Goal: Task Accomplishment & Management: Use online tool/utility

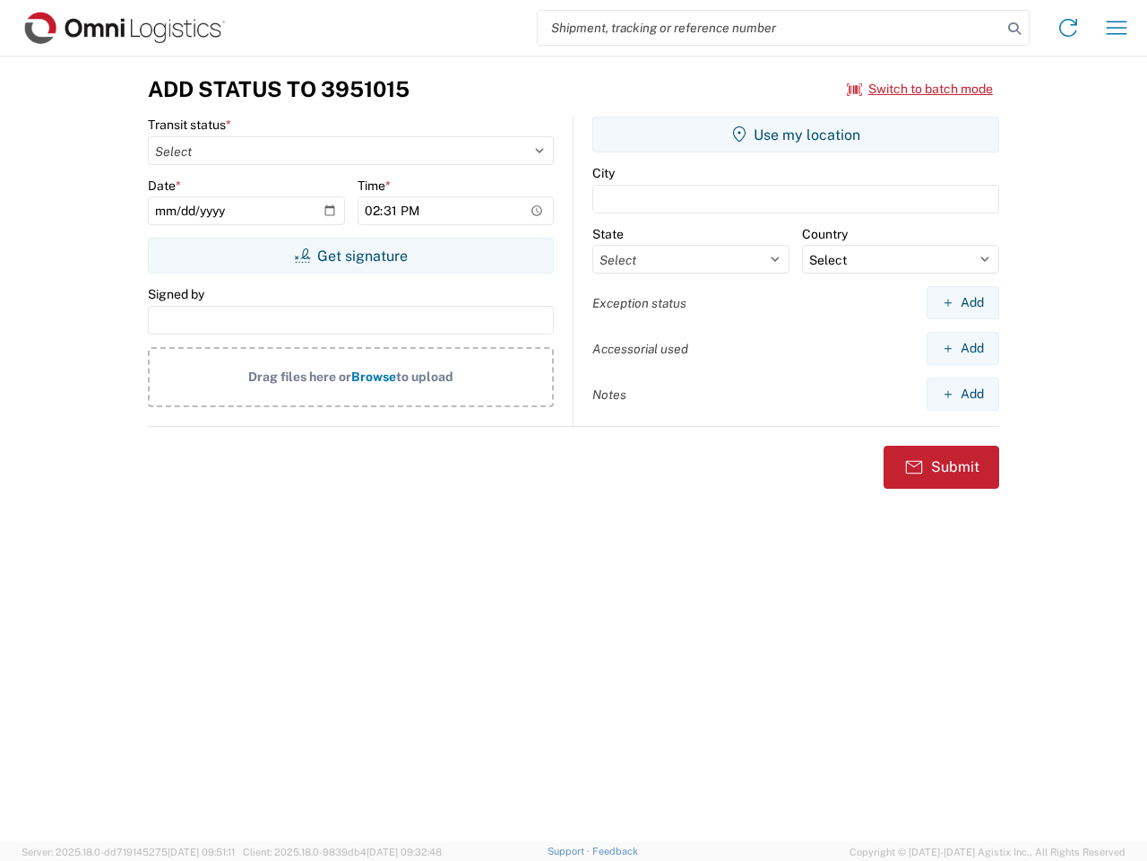
click at [770, 28] on input "search" at bounding box center [770, 28] width 464 height 34
click at [1015, 29] on icon at bounding box center [1014, 28] width 25 height 25
click at [1068, 28] on icon at bounding box center [1068, 27] width 29 height 29
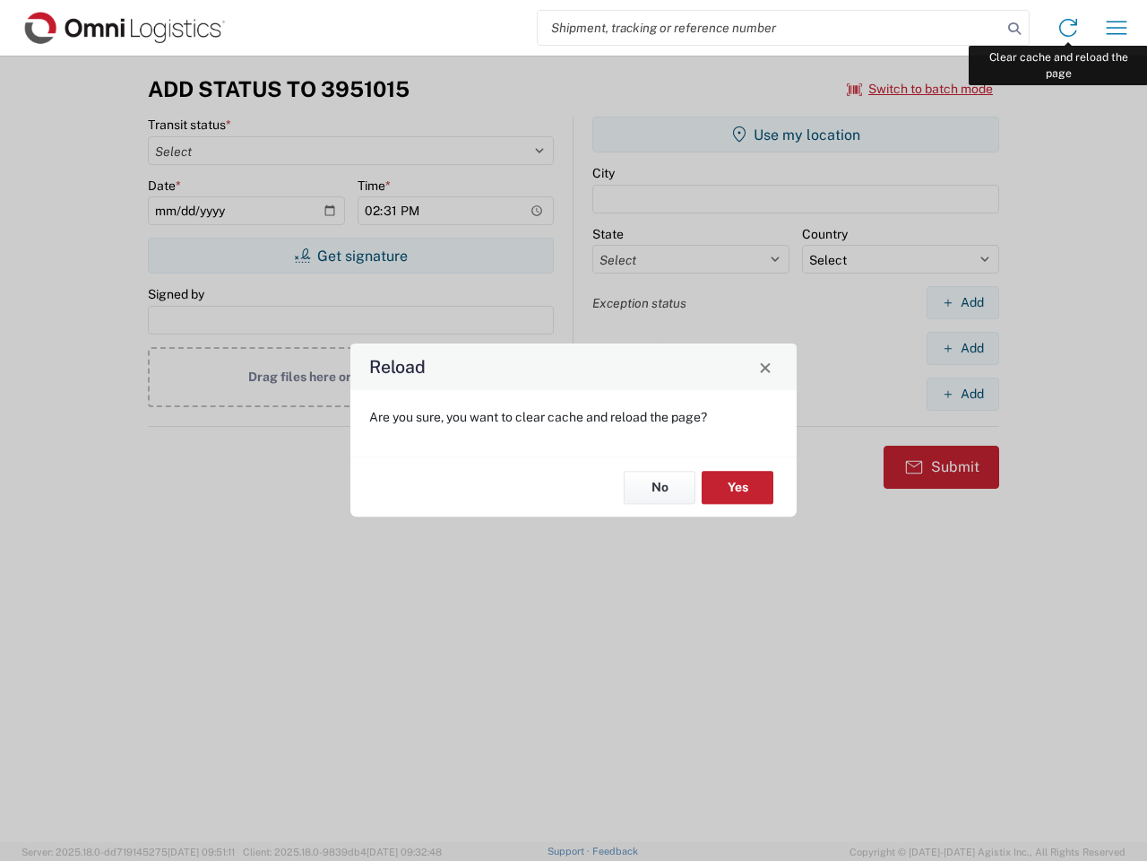
click at [1117, 28] on div "Reload Are you sure, you want to clear cache and reload the page? No Yes" at bounding box center [573, 430] width 1147 height 861
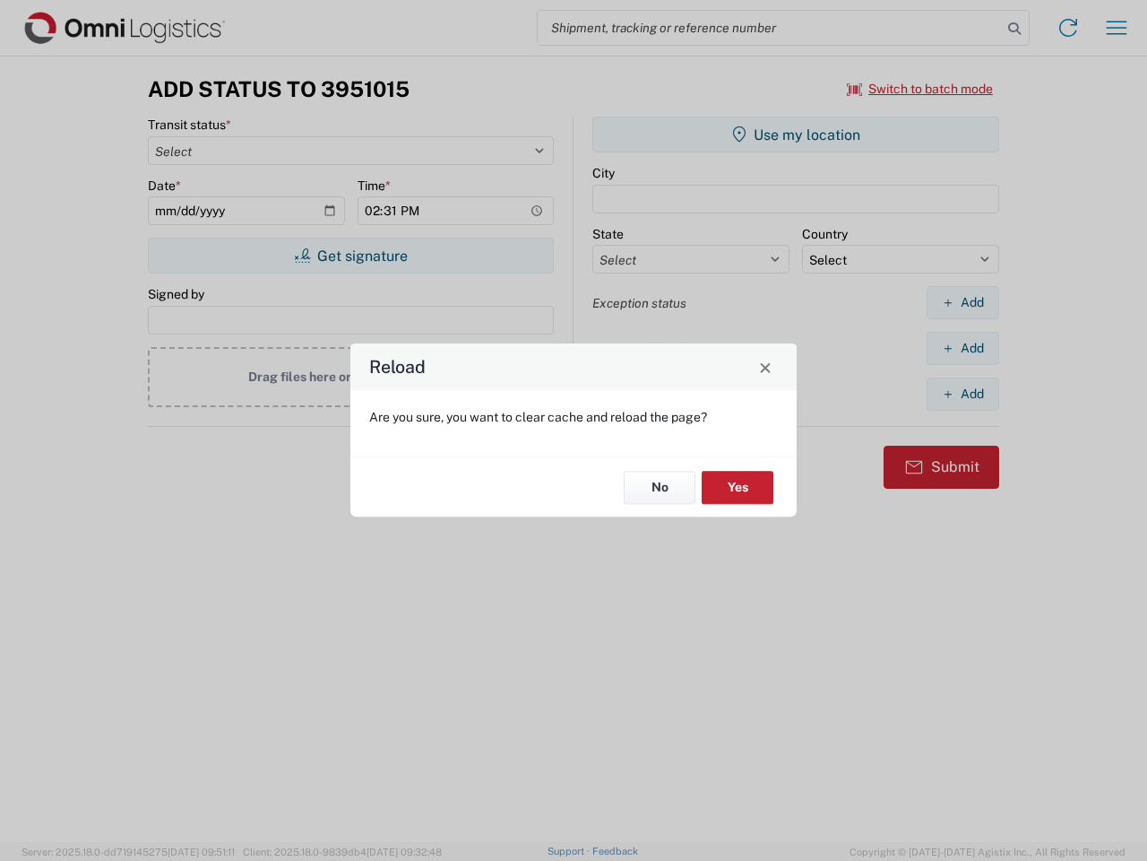
click at [921, 89] on div "Reload Are you sure, you want to clear cache and reload the page? No Yes" at bounding box center [573, 430] width 1147 height 861
click at [350, 255] on div "Reload Are you sure, you want to clear cache and reload the page? No Yes" at bounding box center [573, 430] width 1147 height 861
click at [796, 134] on div "Reload Are you sure, you want to clear cache and reload the page? No Yes" at bounding box center [573, 430] width 1147 height 861
click at [963, 302] on div "Reload Are you sure, you want to clear cache and reload the page? No Yes" at bounding box center [573, 430] width 1147 height 861
click at [963, 348] on div "Reload Are you sure, you want to clear cache and reload the page? No Yes" at bounding box center [573, 430] width 1147 height 861
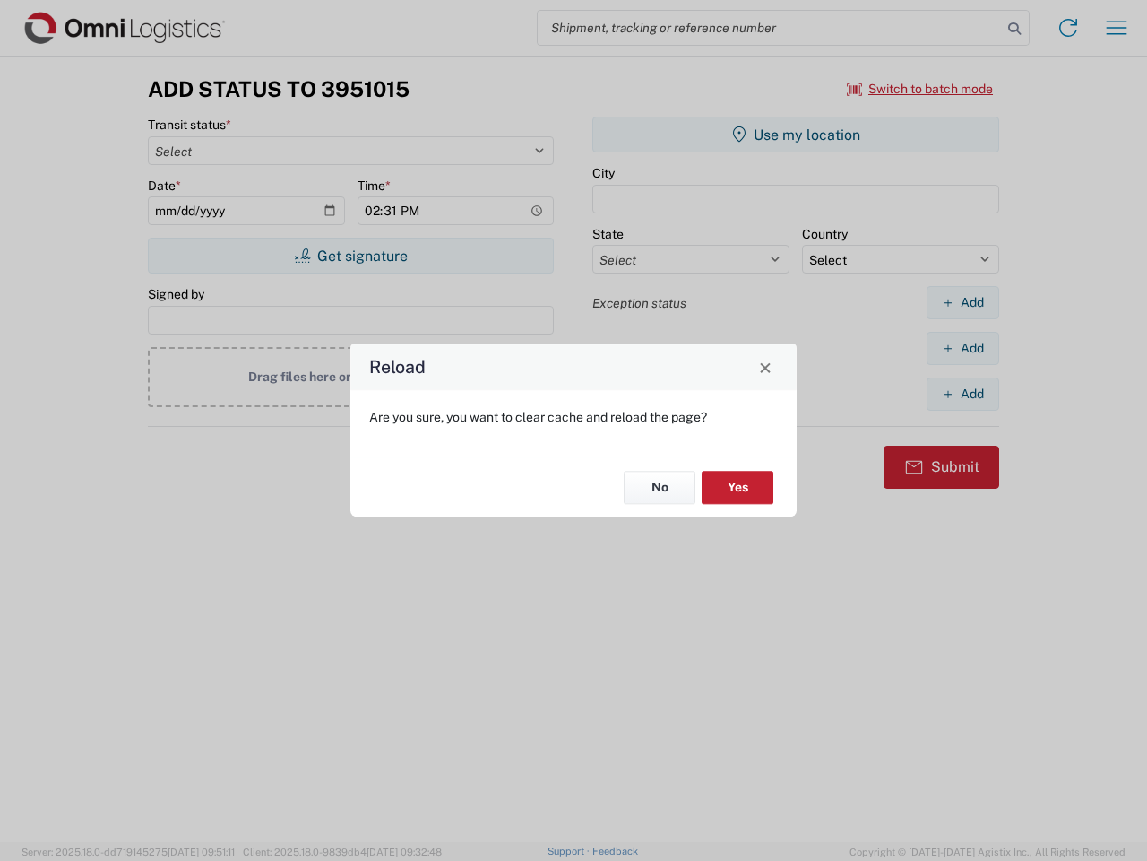
click at [963, 394] on div "Reload Are you sure, you want to clear cache and reload the page? No Yes" at bounding box center [573, 430] width 1147 height 861
